Goal: Transaction & Acquisition: Book appointment/travel/reservation

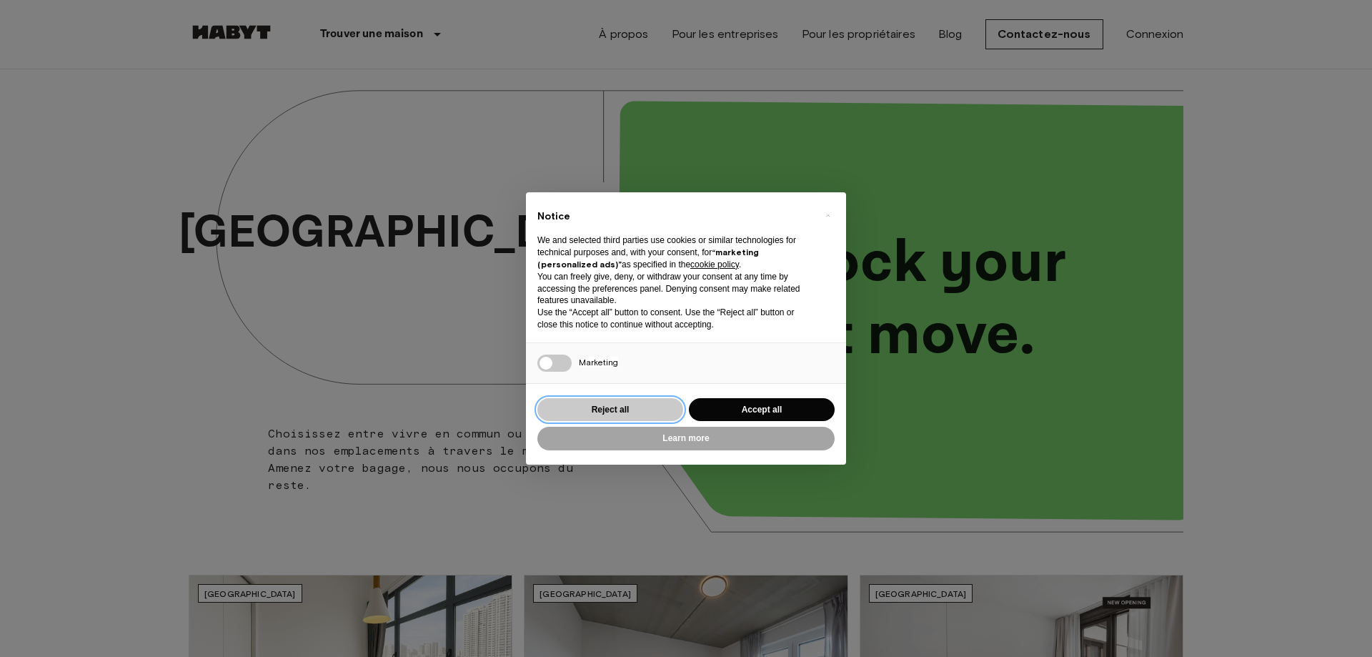
click at [613, 407] on button "Reject all" at bounding box center [611, 410] width 146 height 24
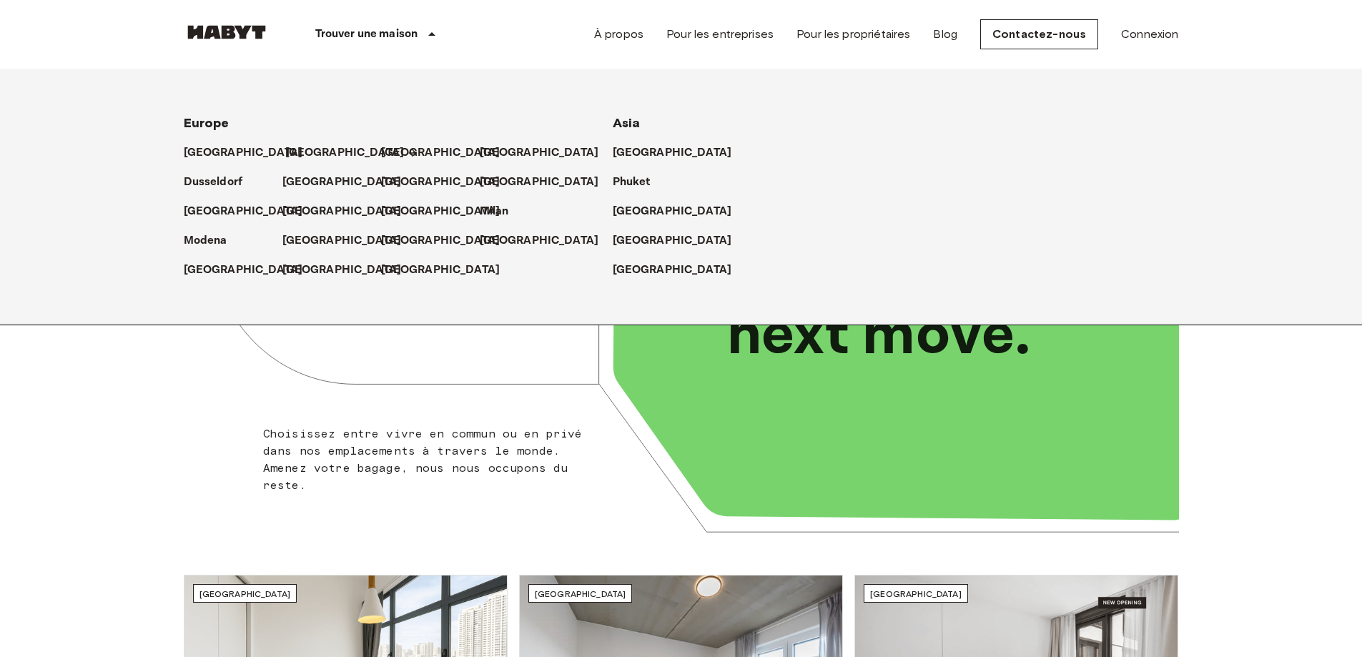
click at [299, 147] on p "[GEOGRAPHIC_DATA]" at bounding box center [344, 152] width 119 height 17
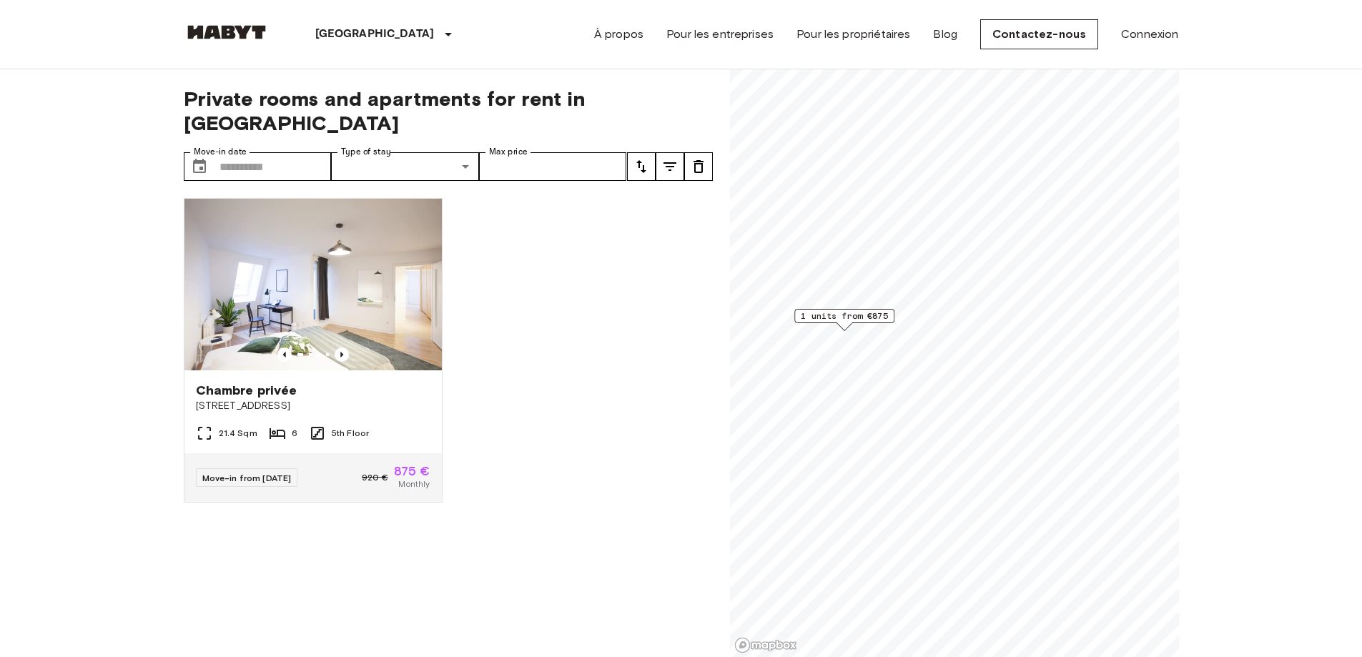
click at [851, 312] on span "1 units from €875" at bounding box center [844, 316] width 87 height 13
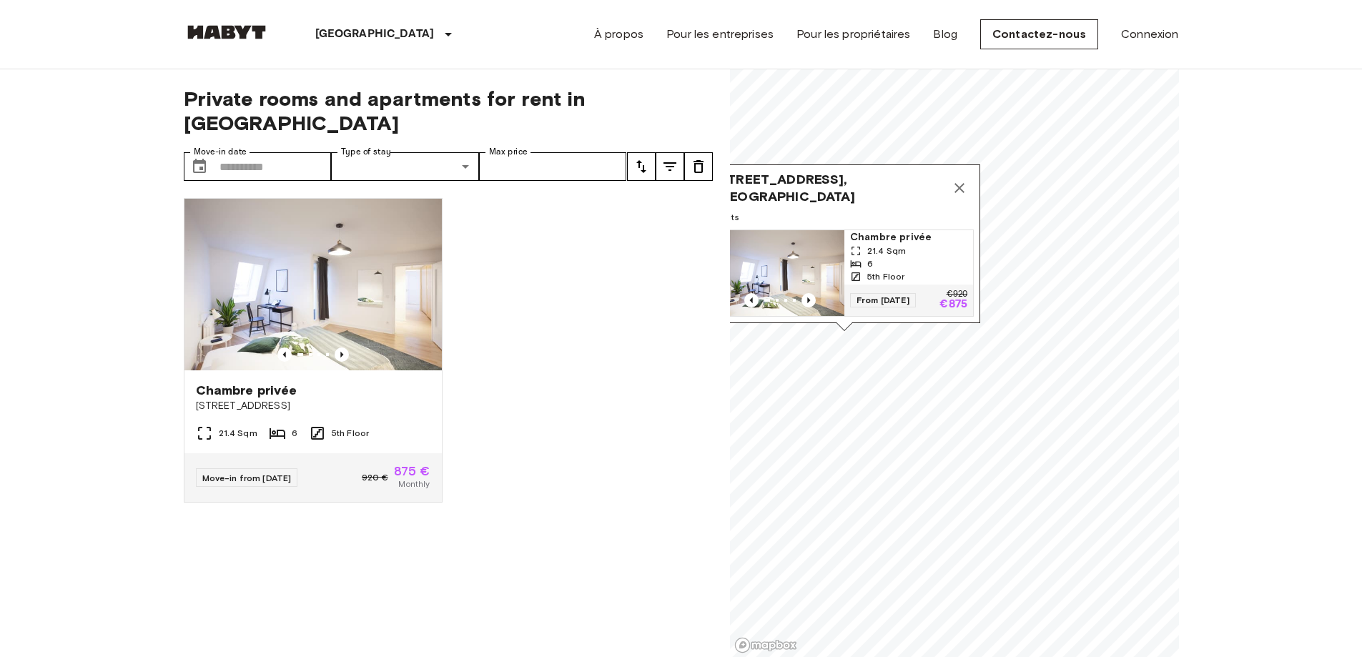
click at [786, 266] on img "Map marker" at bounding box center [780, 273] width 129 height 86
click at [959, 179] on icon "Map marker" at bounding box center [959, 187] width 17 height 17
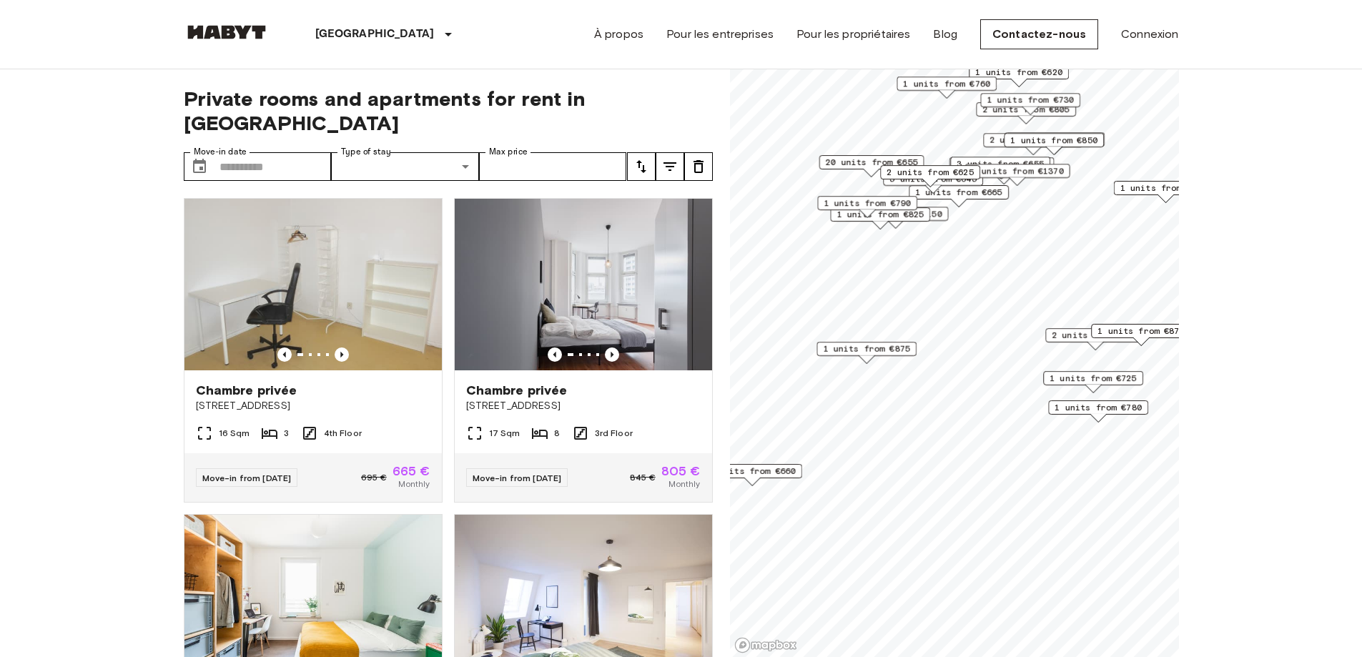
click at [1064, 335] on span "2 units from €865" at bounding box center [1094, 335] width 87 height 13
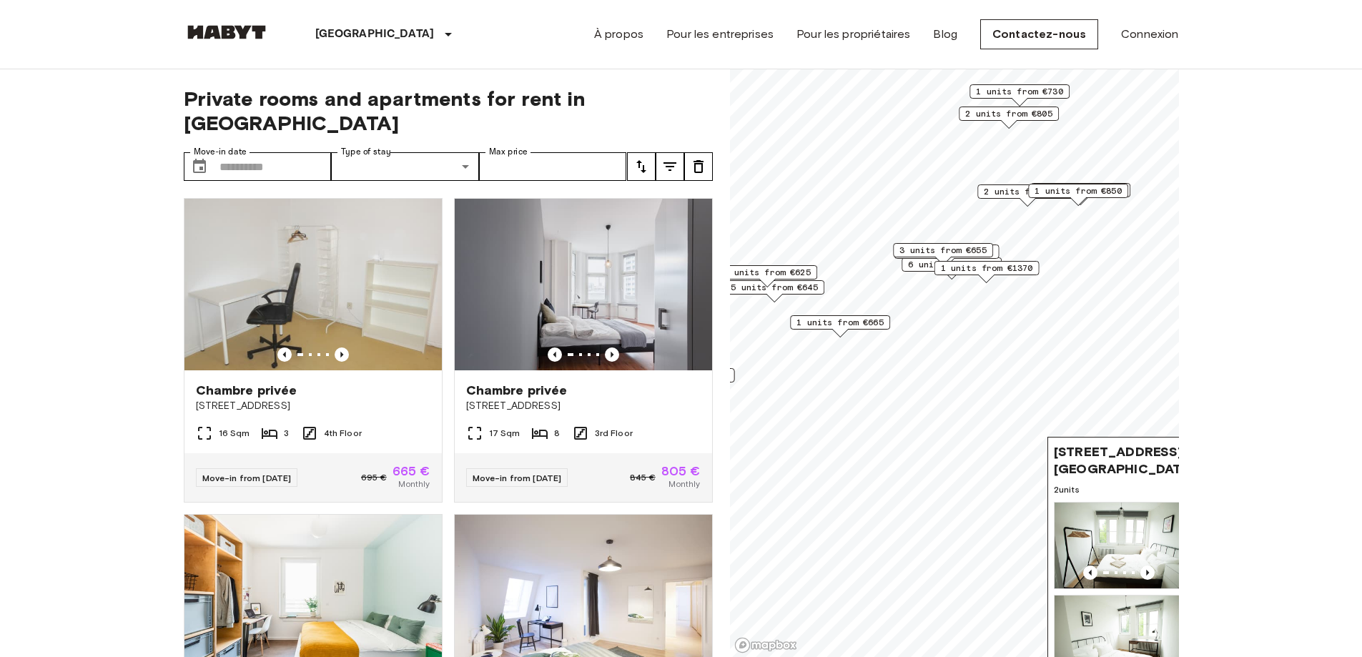
click at [993, 267] on span "1 units from €1370" at bounding box center [986, 268] width 92 height 13
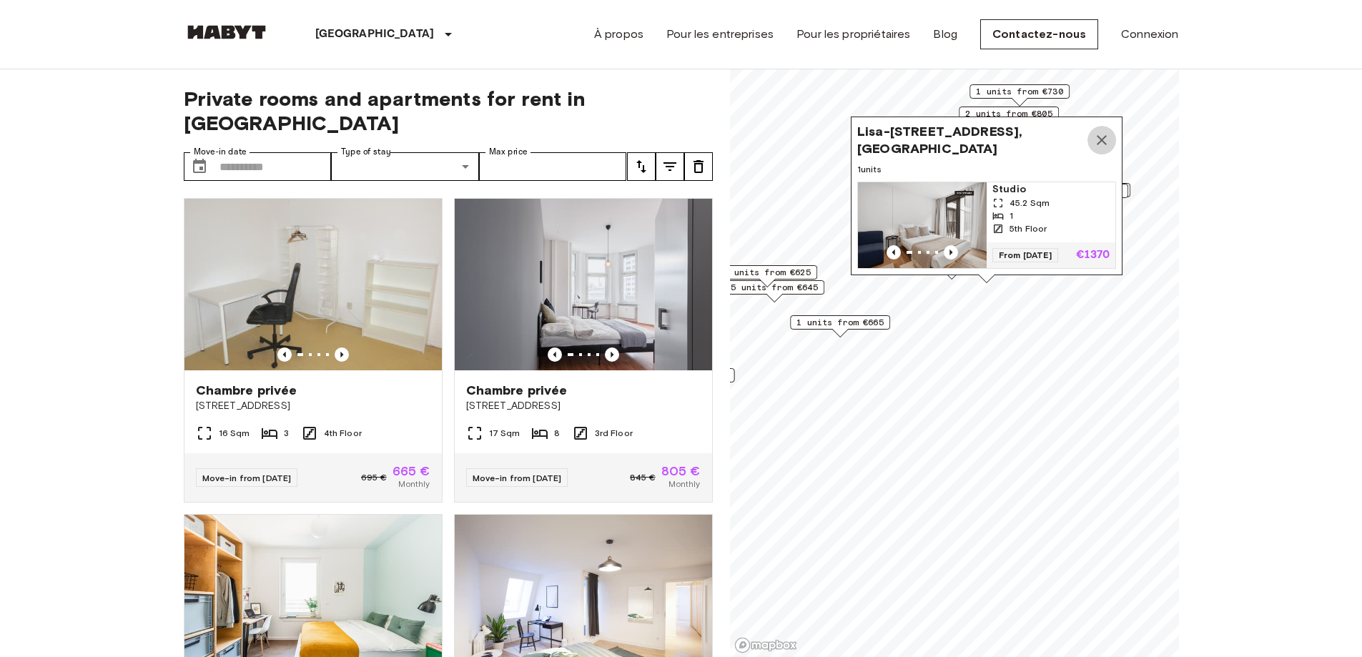
click at [1093, 132] on icon "Map marker" at bounding box center [1101, 140] width 17 height 17
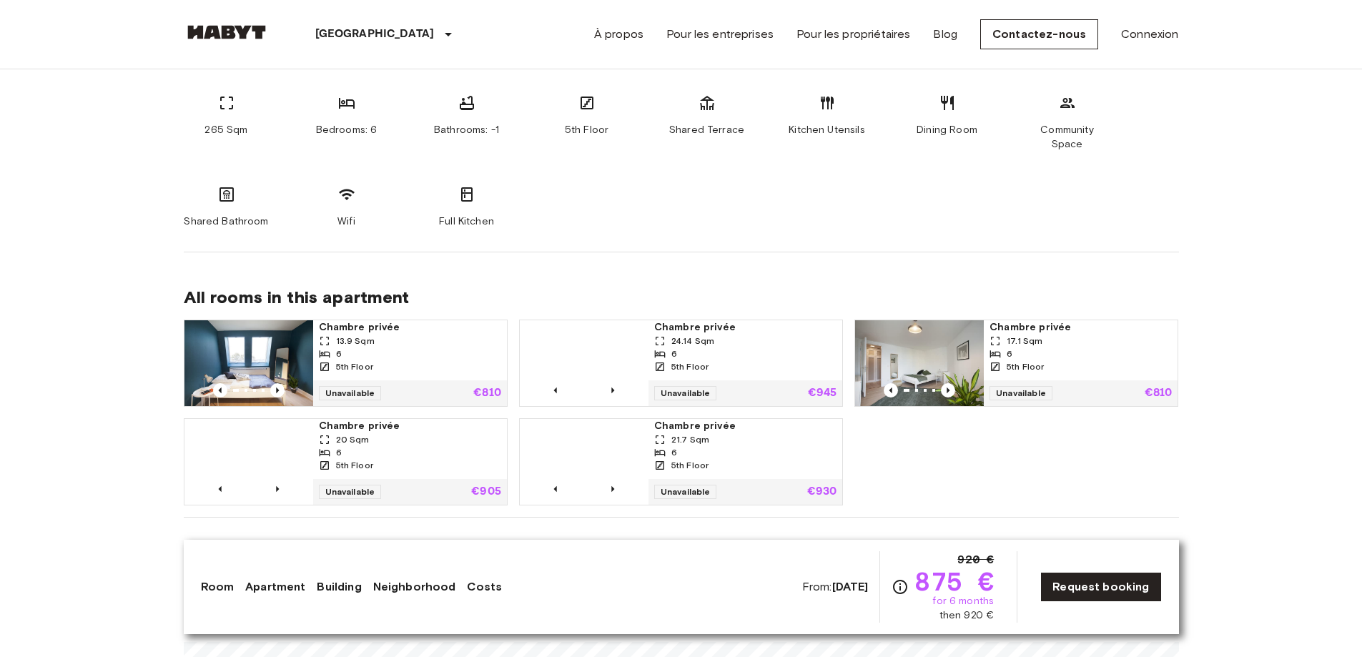
scroll to position [429, 0]
